Goal: Find specific page/section: Find specific page/section

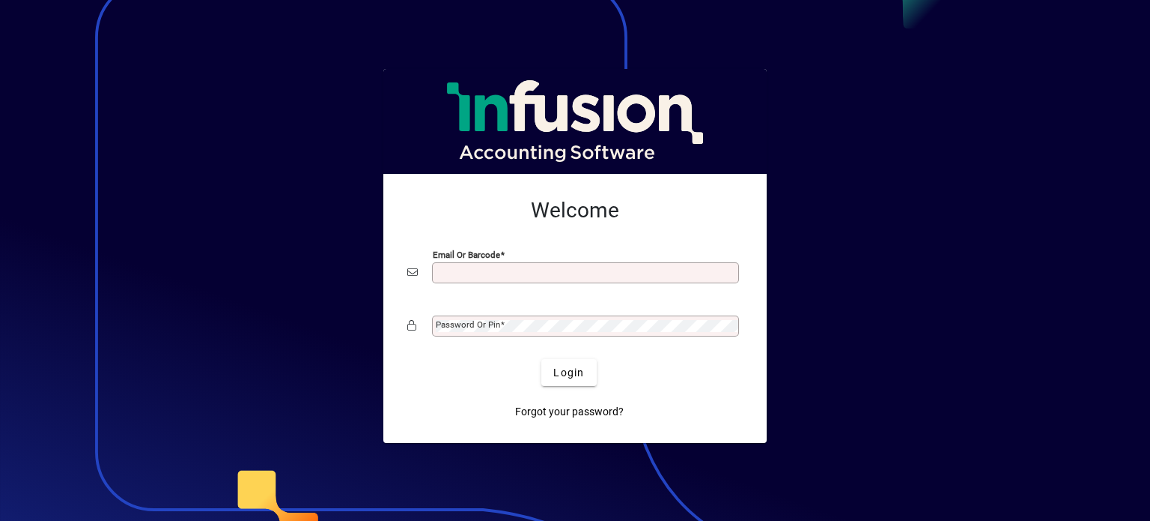
click at [522, 269] on input "Email or Barcode" at bounding box center [587, 273] width 303 height 12
type input "**********"
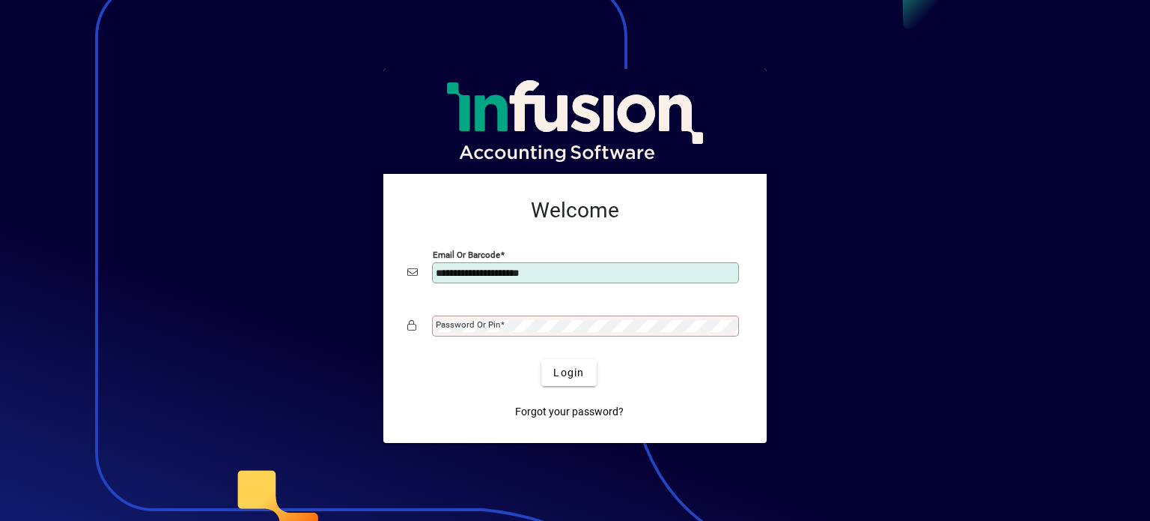
click at [501, 318] on label "Password or Pin" at bounding box center [470, 324] width 69 height 12
click at [542, 359] on button "Login" at bounding box center [569, 372] width 55 height 27
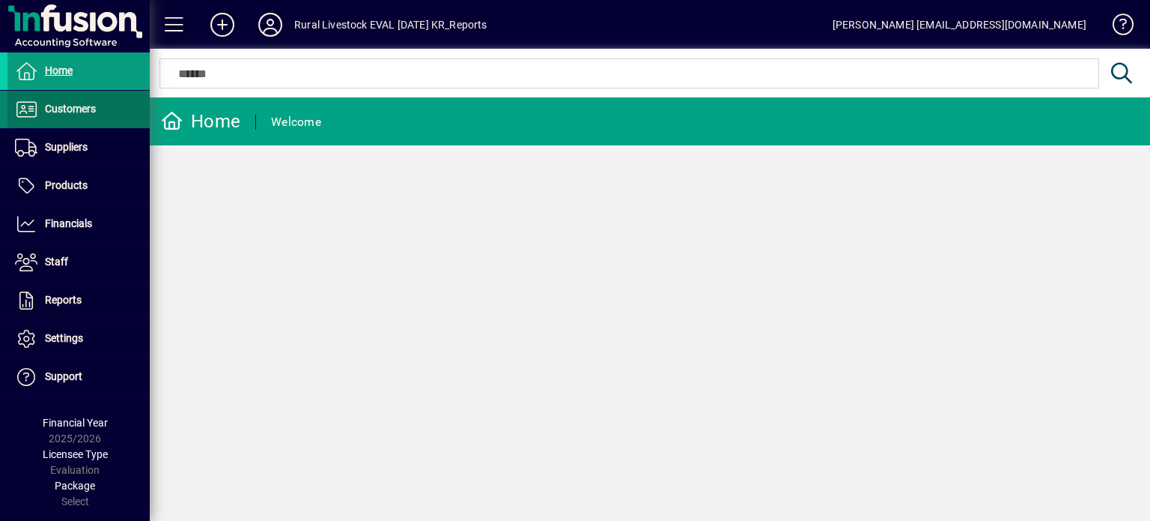
click at [98, 116] on span at bounding box center [78, 109] width 142 height 36
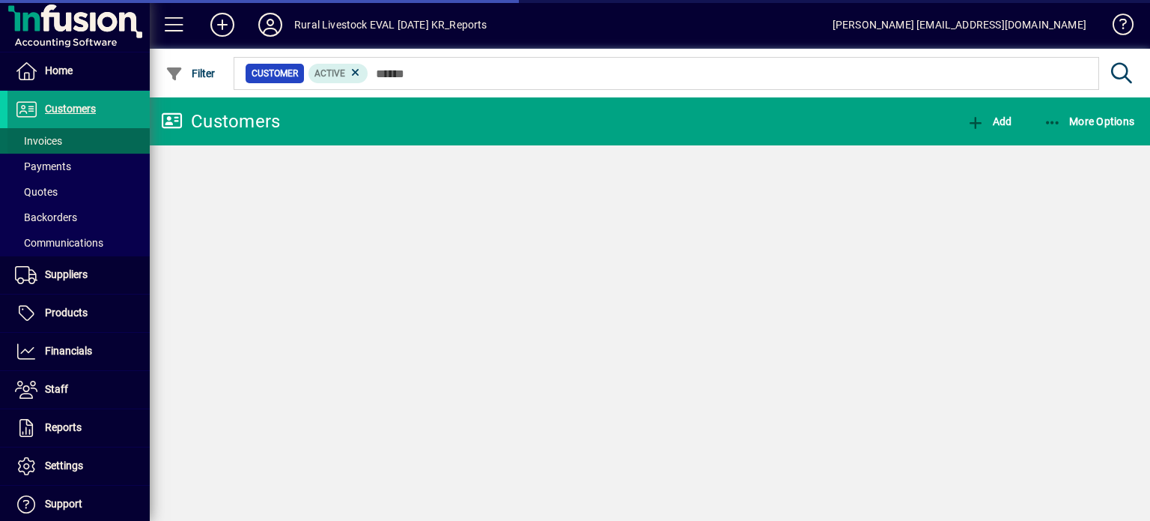
click at [105, 143] on span at bounding box center [78, 141] width 142 height 36
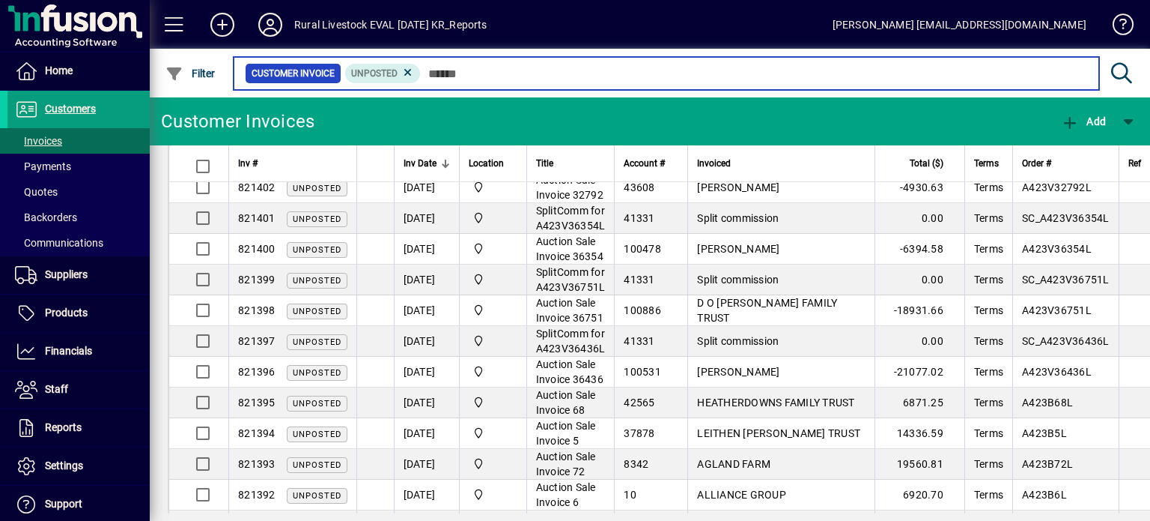
scroll to position [506, 0]
